Goal: Task Accomplishment & Management: Use online tool/utility

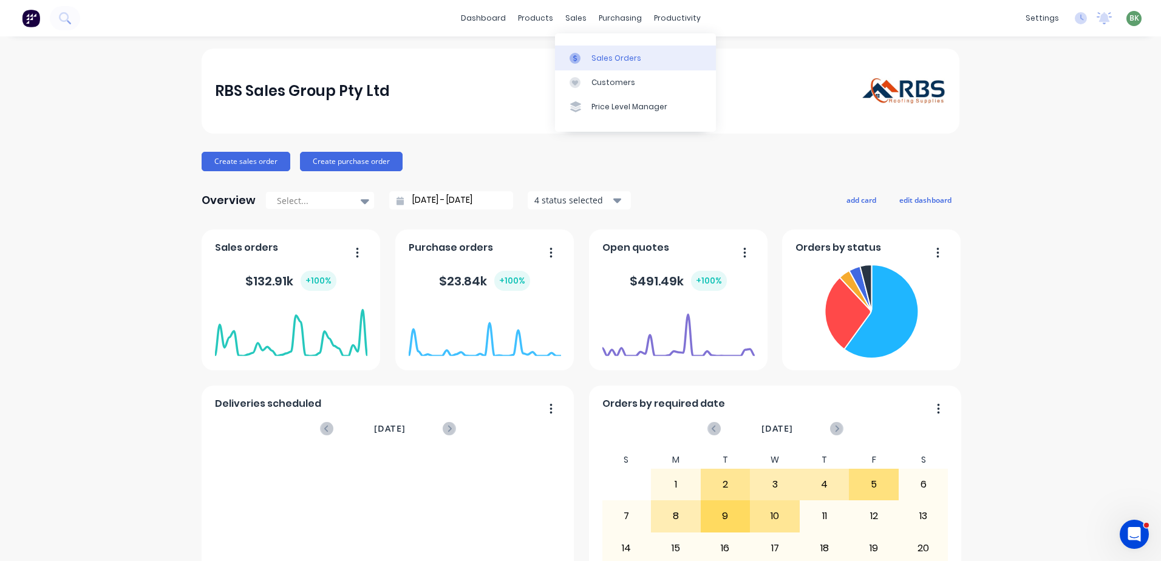
click at [593, 62] on div "Sales Orders" at bounding box center [617, 58] width 50 height 11
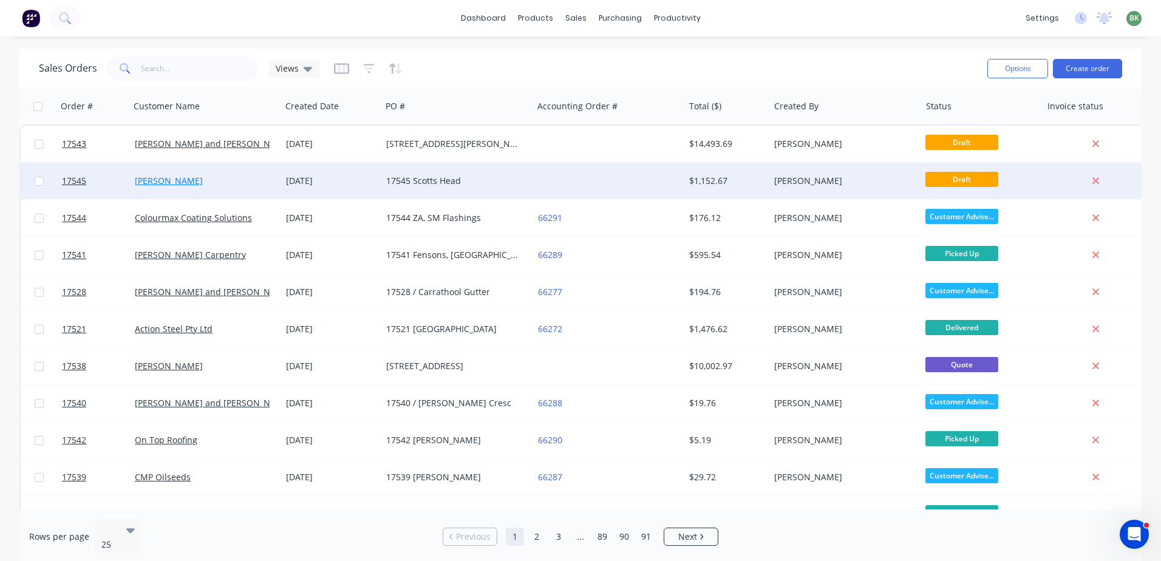
click at [170, 183] on link "[PERSON_NAME]" at bounding box center [169, 181] width 68 height 12
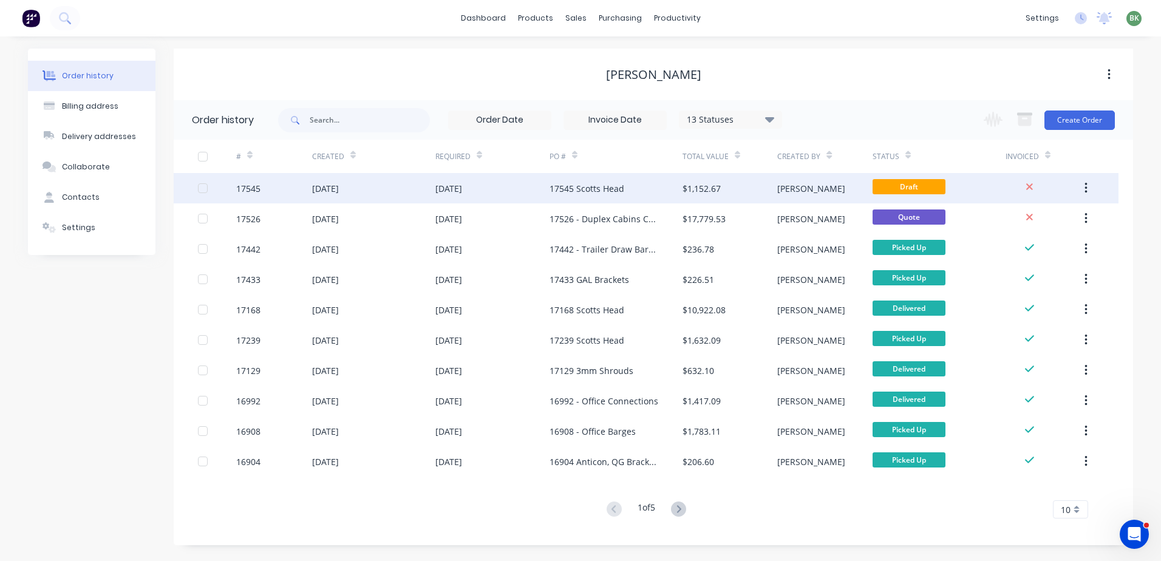
click at [433, 189] on div "[DATE]" at bounding box center [373, 188] width 123 height 30
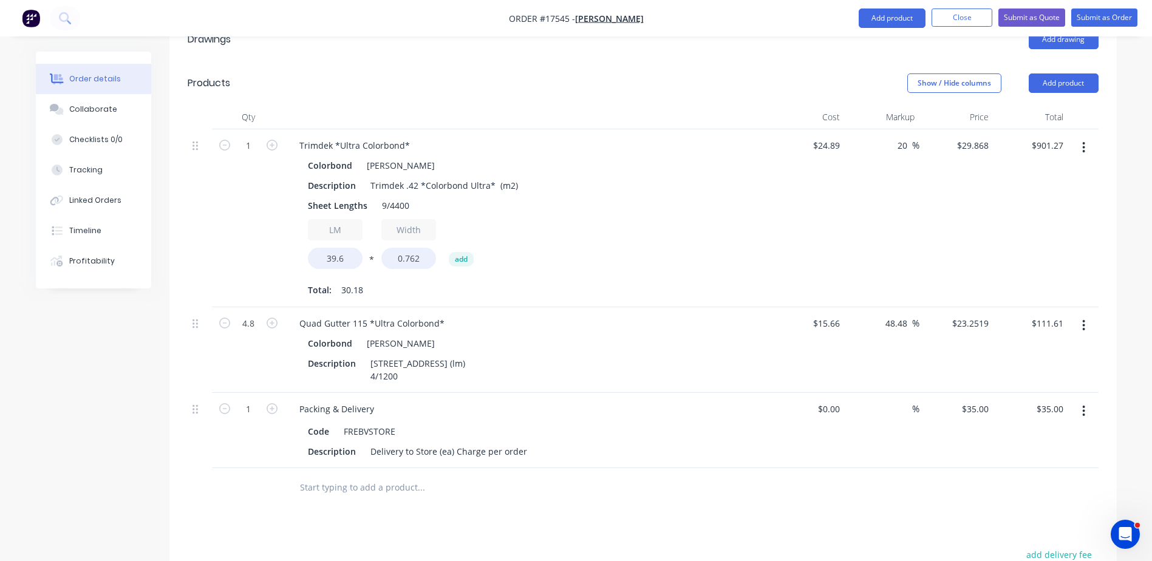
scroll to position [425, 0]
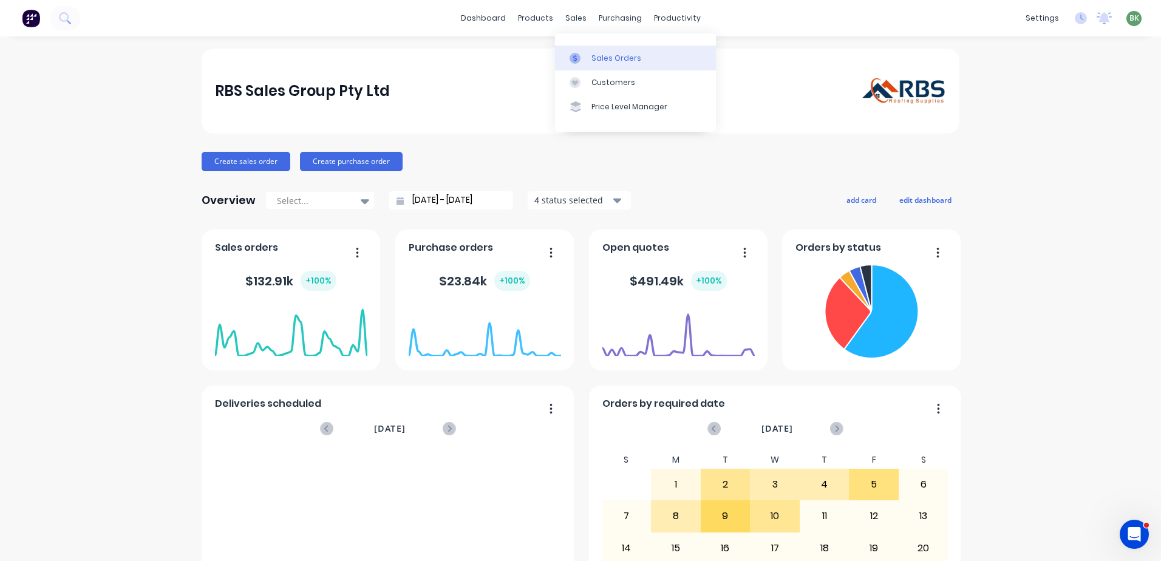
click at [604, 61] on div "Sales Orders" at bounding box center [617, 58] width 50 height 11
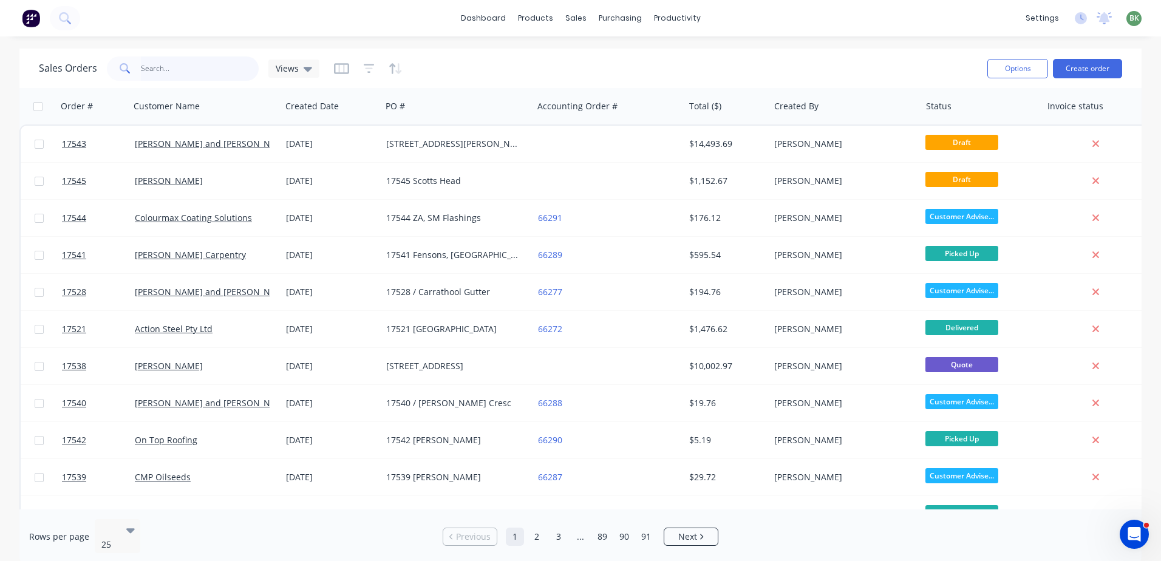
click at [166, 70] on input "text" at bounding box center [200, 68] width 118 height 24
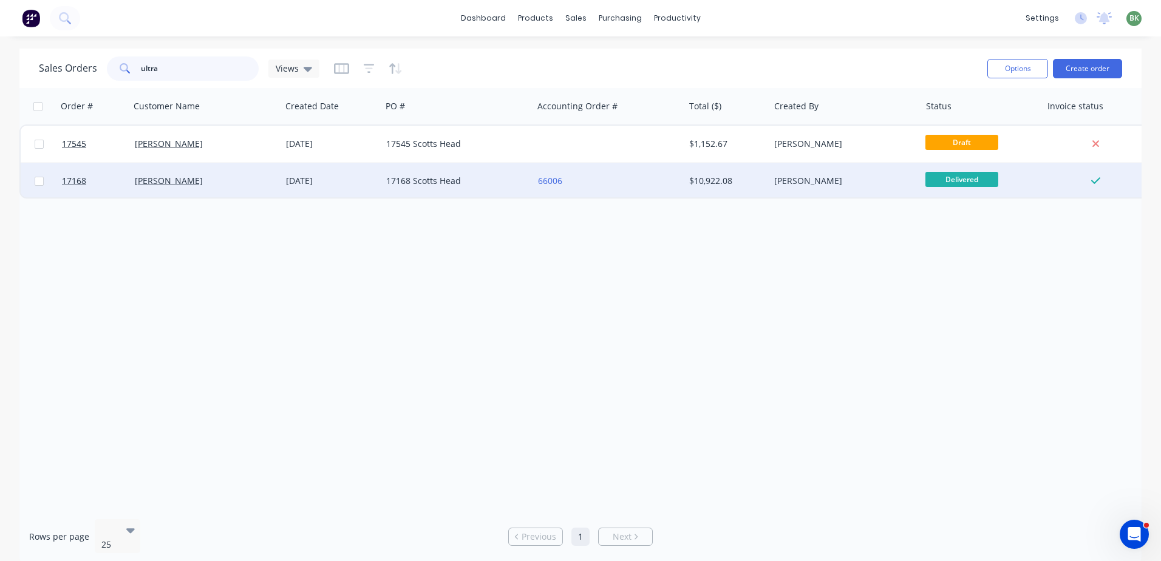
type input "ultra"
click at [301, 182] on div "[DATE]" at bounding box center [331, 181] width 91 height 12
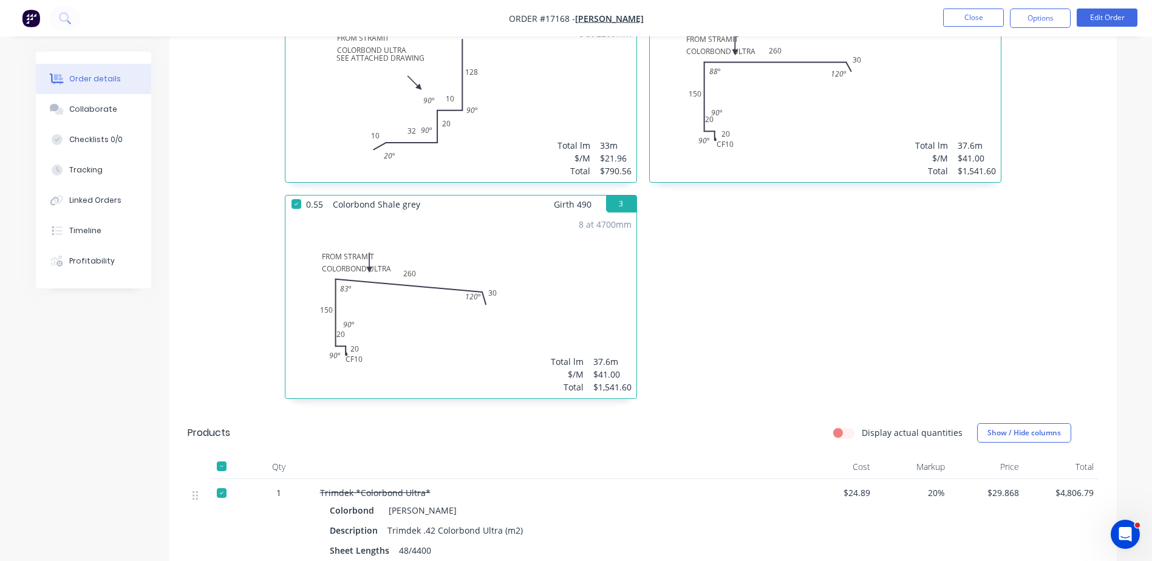
scroll to position [486, 0]
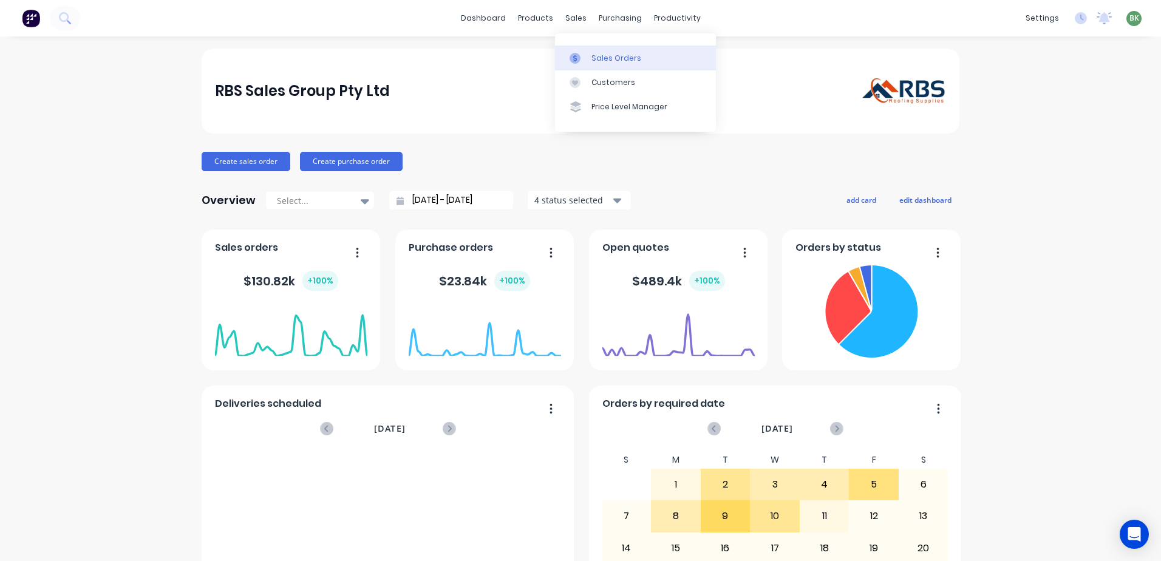
click at [610, 58] on div "Sales Orders" at bounding box center [617, 58] width 50 height 11
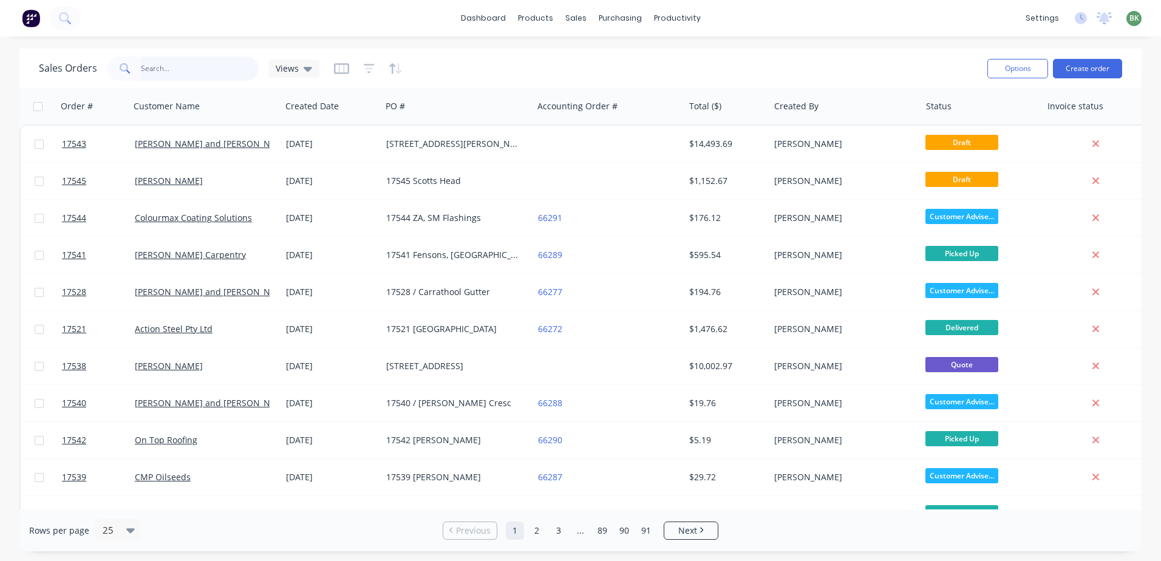
click at [174, 62] on input "text" at bounding box center [200, 68] width 118 height 24
type input "scotts head"
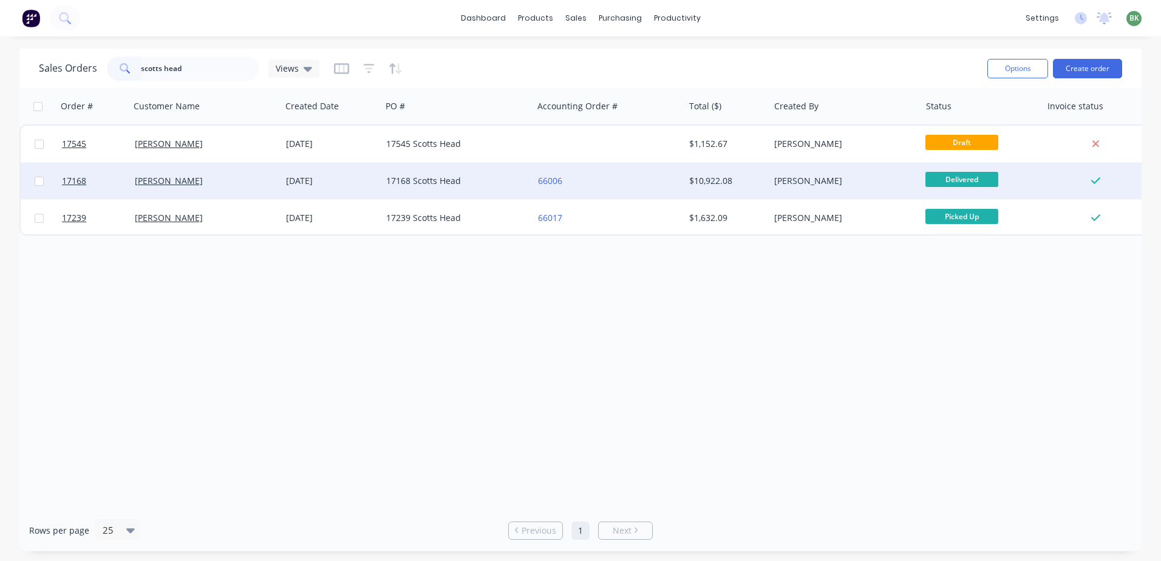
click at [403, 184] on div "17168 Scotts Head" at bounding box center [453, 181] width 135 height 12
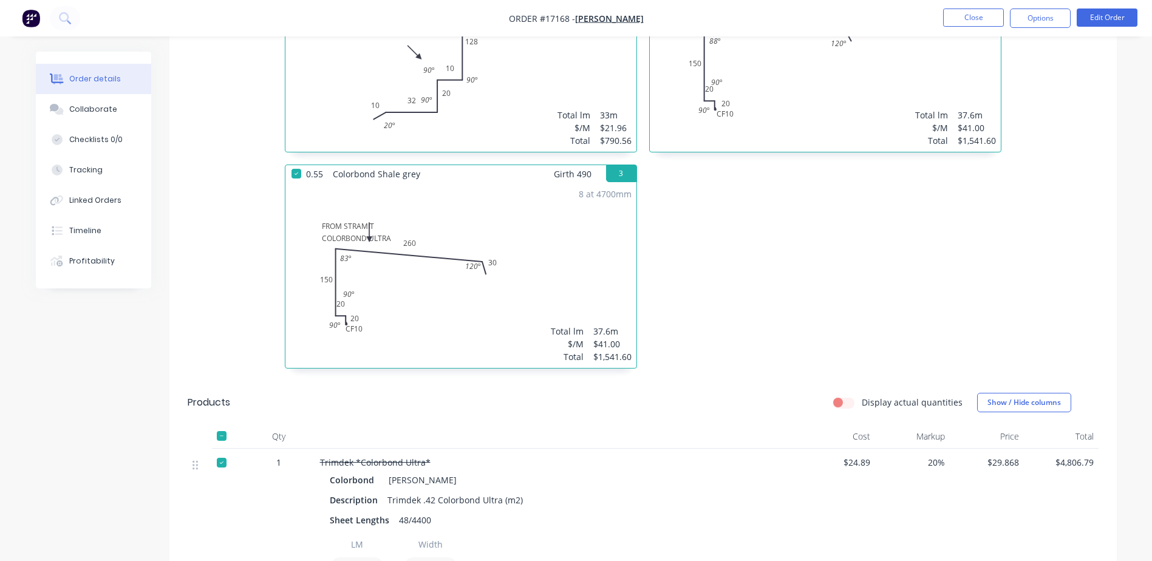
scroll to position [790, 0]
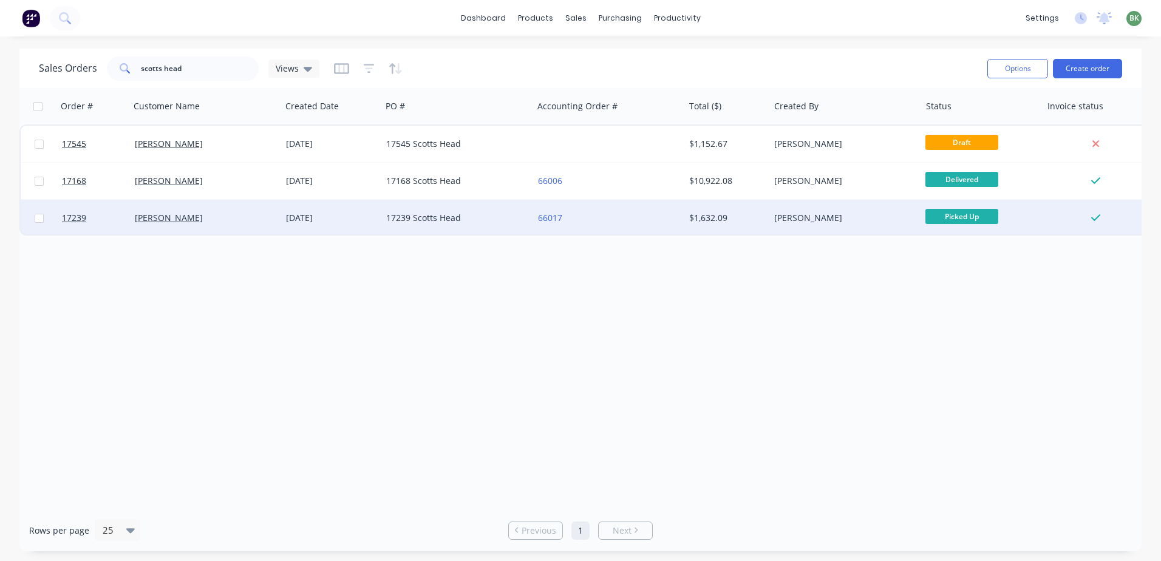
click at [413, 221] on div "17239 Scotts Head" at bounding box center [453, 218] width 135 height 12
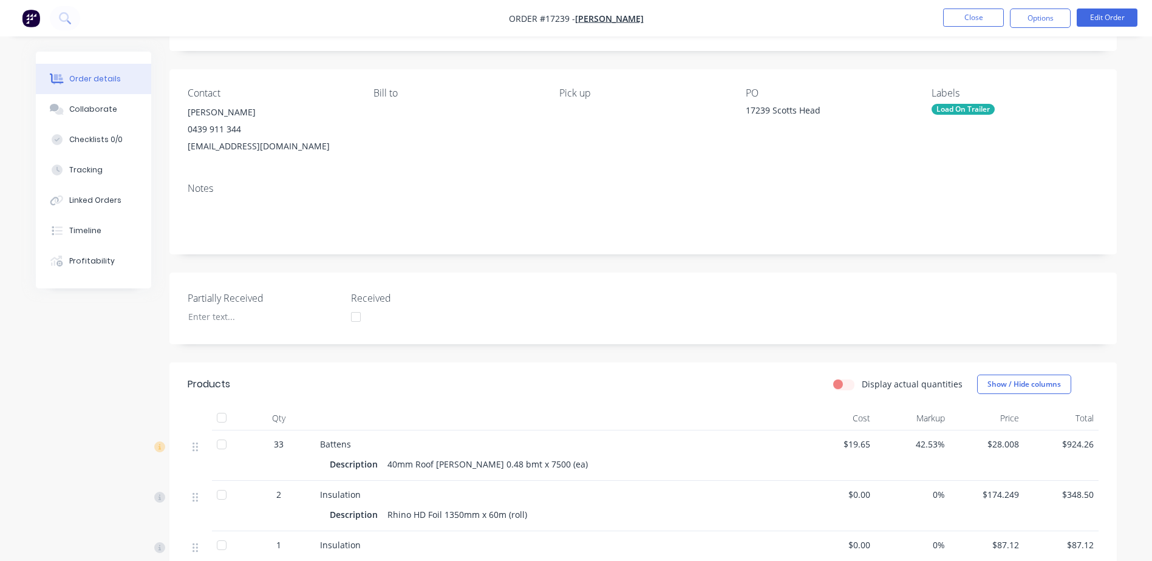
scroll to position [61, 0]
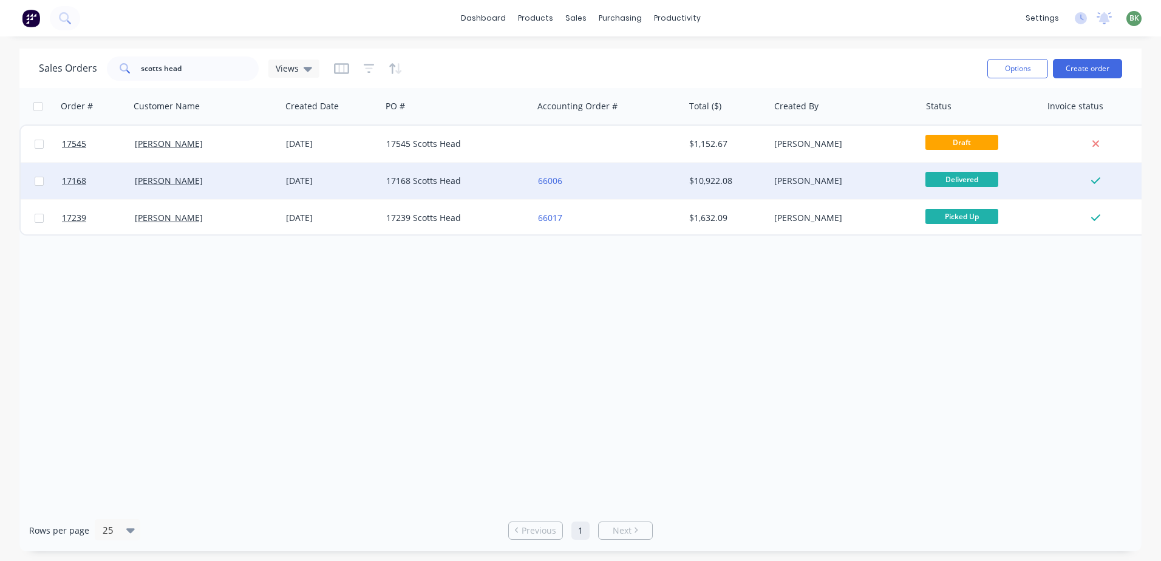
click at [606, 186] on div "66006" at bounding box center [605, 181] width 135 height 12
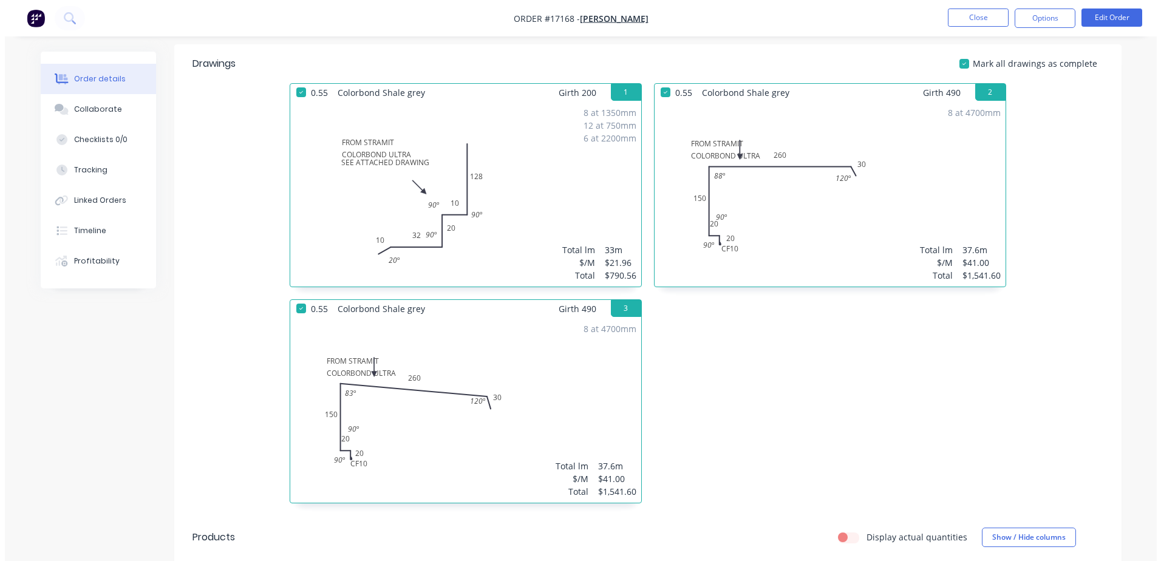
scroll to position [425, 0]
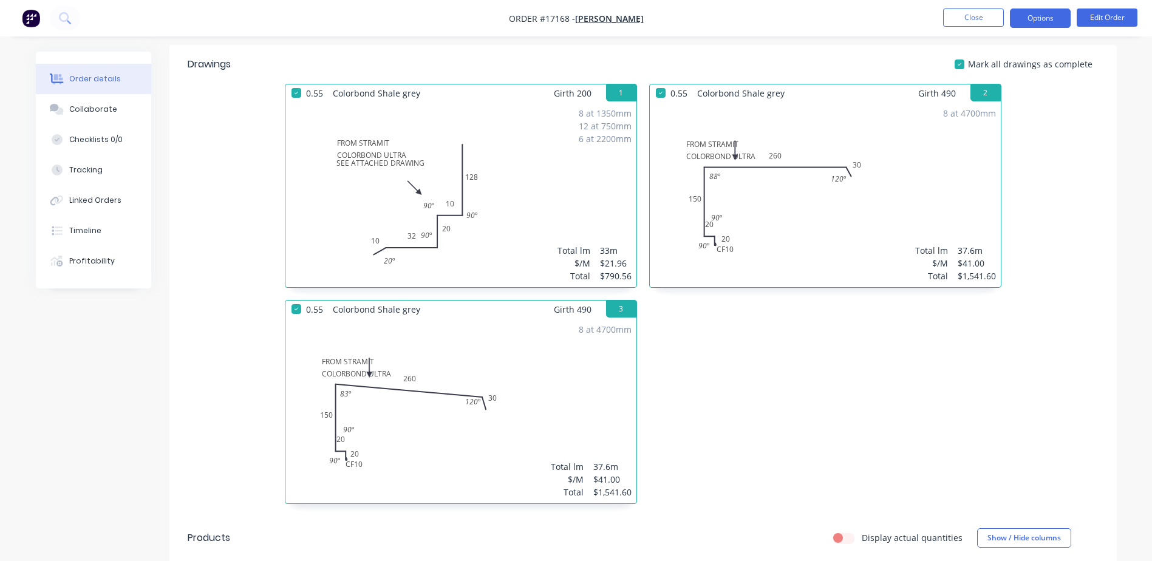
click at [1048, 19] on button "Options" at bounding box center [1040, 18] width 61 height 19
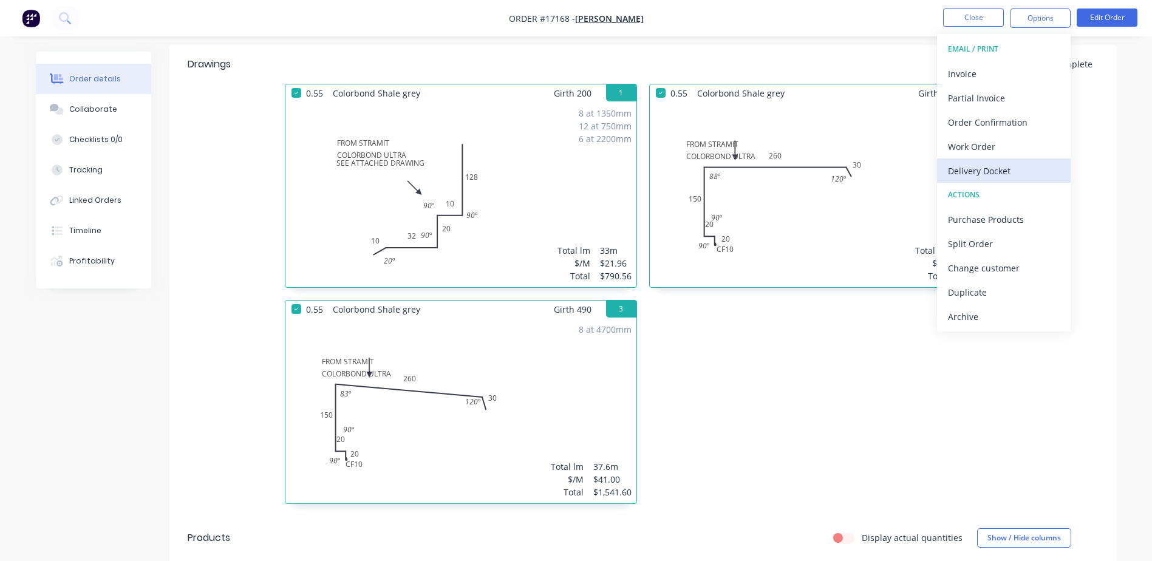
click at [968, 168] on div "Delivery Docket" at bounding box center [1004, 171] width 112 height 18
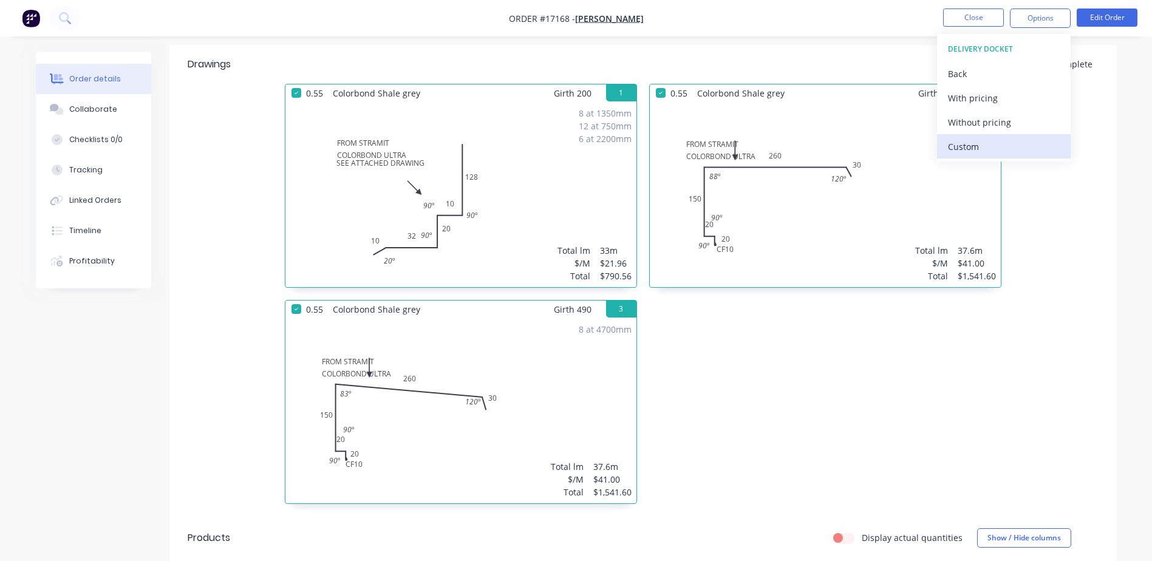
click at [966, 147] on div "Custom" at bounding box center [1004, 147] width 112 height 18
click at [965, 124] on div "Without pricing" at bounding box center [1004, 123] width 112 height 18
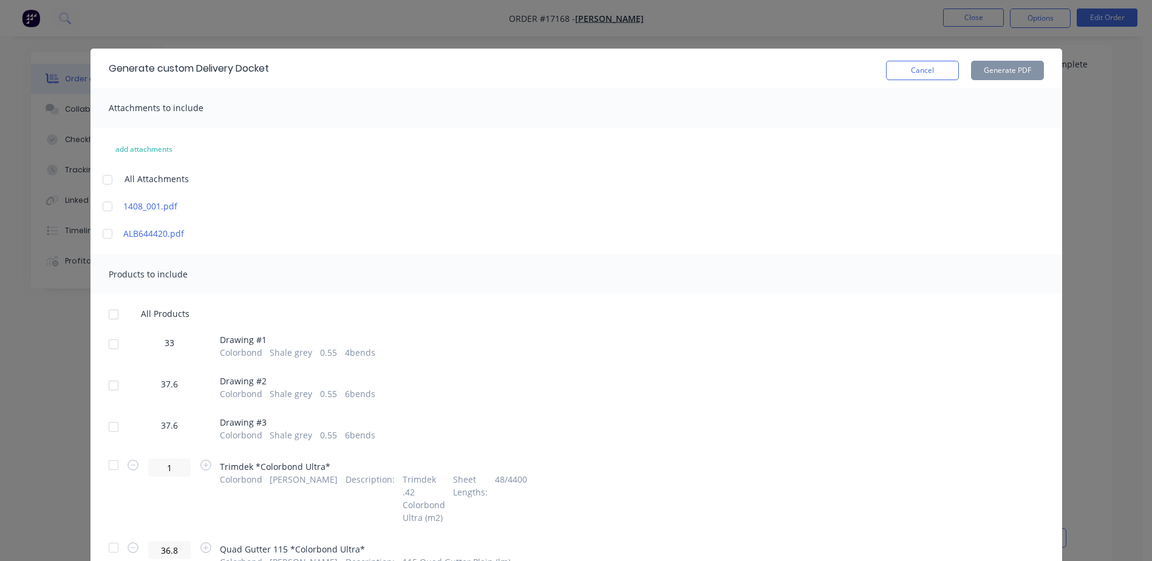
drag, startPoint x: 103, startPoint y: 342, endPoint x: 106, endPoint y: 349, distance: 7.9
click at [103, 342] on div at bounding box center [113, 344] width 24 height 24
click at [108, 388] on div at bounding box center [113, 386] width 24 height 24
click at [108, 425] on div at bounding box center [113, 427] width 24 height 24
click at [993, 77] on button "Generate PDF" at bounding box center [1007, 70] width 73 height 19
